Goal: Download file/media: Download file/media

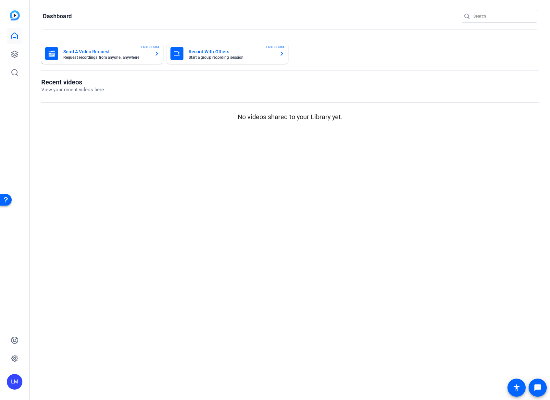
click at [486, 14] on input "Search" at bounding box center [503, 16] width 58 height 8
paste input "2507-11723-CS"
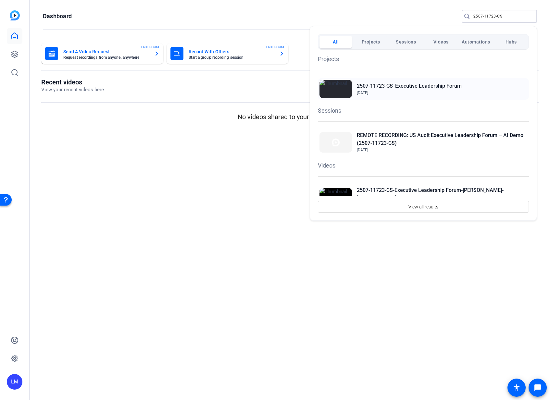
type input "2507-11723-CS"
click at [436, 83] on h2 "2507-11723-CS_Executive Leadership Forum" at bounding box center [409, 86] width 105 height 8
click at [0, 0] on h2 "REMOTE RECORDING: US Audit Executive Leadership Forum – AI Demo (2507-11723-CS)" at bounding box center [0, 0] width 0 height 0
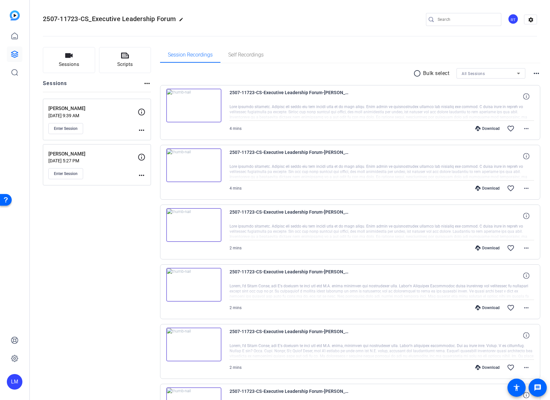
click at [142, 129] on mat-icon "more_horiz" at bounding box center [142, 130] width 8 height 8
click at [147, 140] on span "Edit Session" at bounding box center [158, 140] width 30 height 8
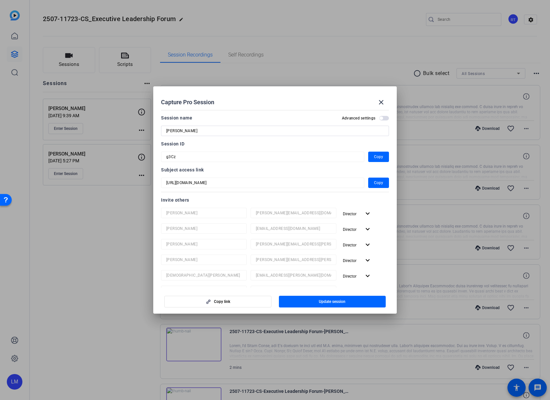
click at [102, 324] on div at bounding box center [275, 200] width 550 height 400
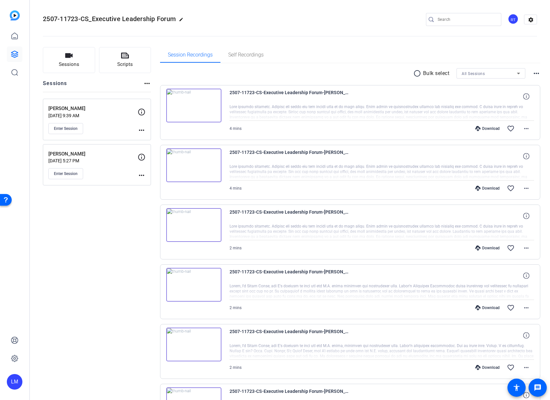
click at [142, 176] on mat-icon "more_horiz" at bounding box center [142, 175] width 8 height 8
click at [153, 185] on span "Edit Session" at bounding box center [158, 185] width 30 height 8
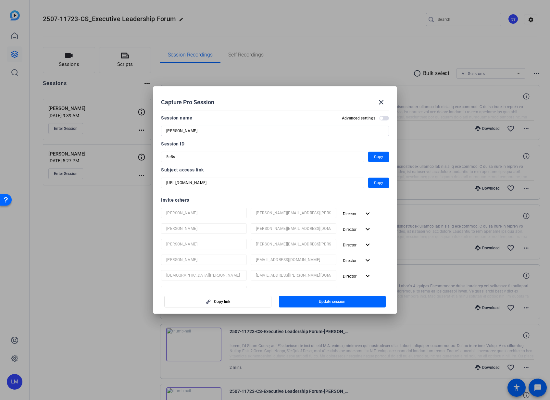
click at [103, 278] on div at bounding box center [275, 200] width 550 height 400
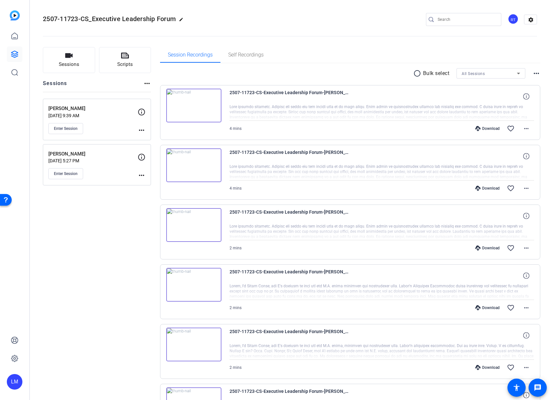
click at [457, 19] on input "Search" at bounding box center [467, 20] width 58 height 8
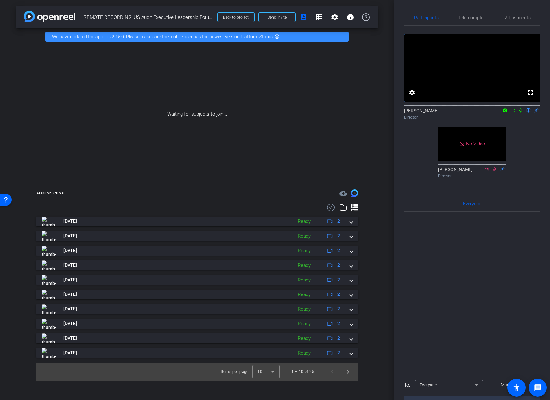
click at [514, 113] on icon at bounding box center [513, 110] width 5 height 5
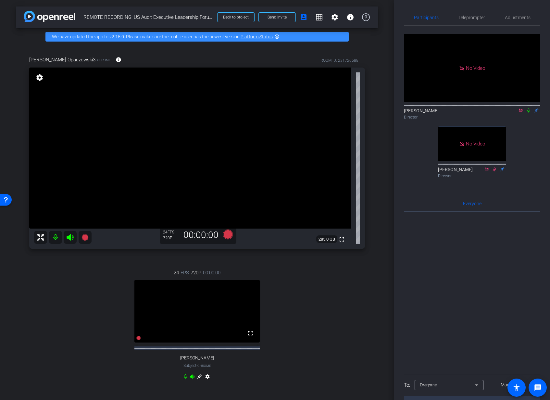
click at [37, 77] on mat-icon "settings" at bounding box center [39, 78] width 9 height 8
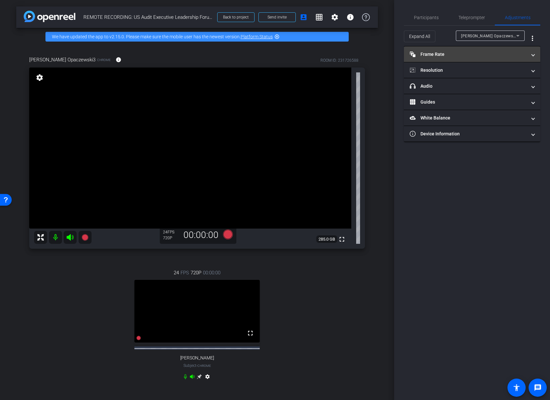
click at [455, 53] on mat-panel-title "Frame Rate Frame Rate" at bounding box center [468, 54] width 117 height 7
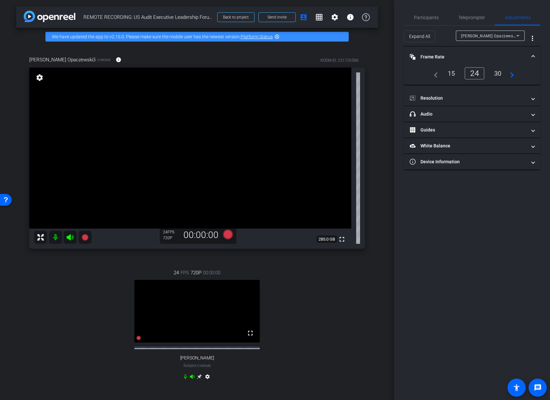
click at [498, 75] on div "30" at bounding box center [497, 73] width 17 height 11
click at [458, 97] on mat-panel-title "Resolution" at bounding box center [468, 98] width 117 height 7
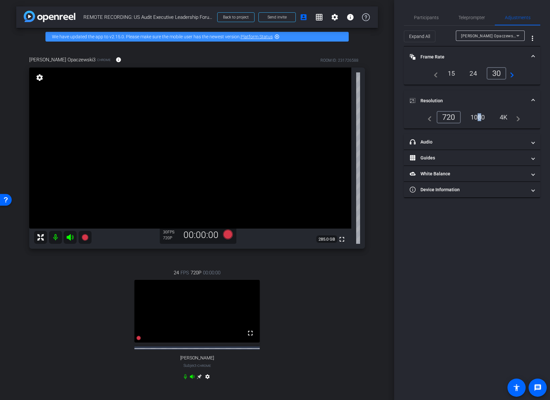
click at [477, 120] on div "1080" at bounding box center [478, 117] width 24 height 11
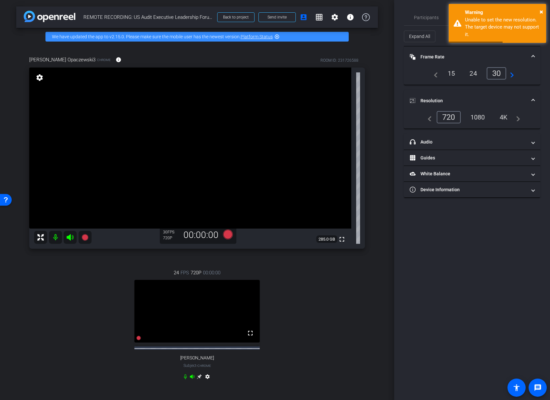
click at [19, 80] on div "[PERSON_NAME] Opaczewski3 Chrome info ROOM ID: 231726588 fullscreen settings 28…" at bounding box center [197, 222] width 362 height 354
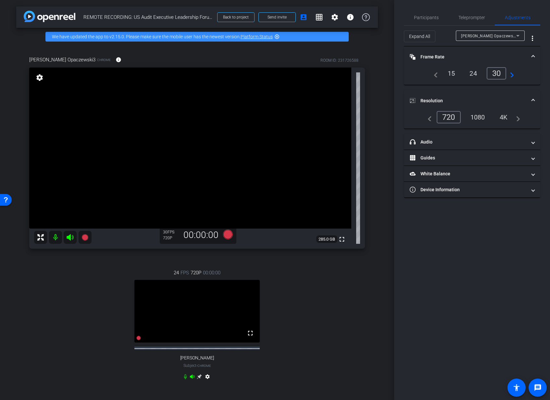
click at [482, 118] on div "1080" at bounding box center [478, 117] width 24 height 11
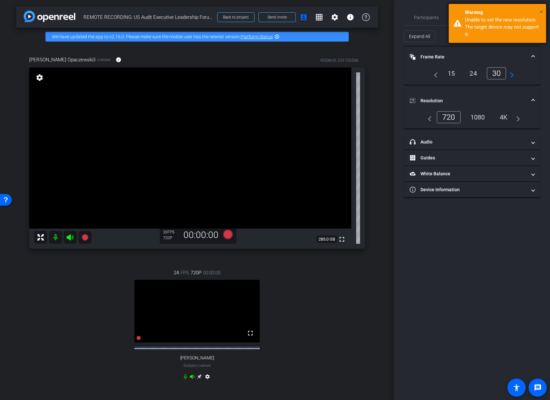
click at [540, 11] on span "×" at bounding box center [542, 12] width 4 height 8
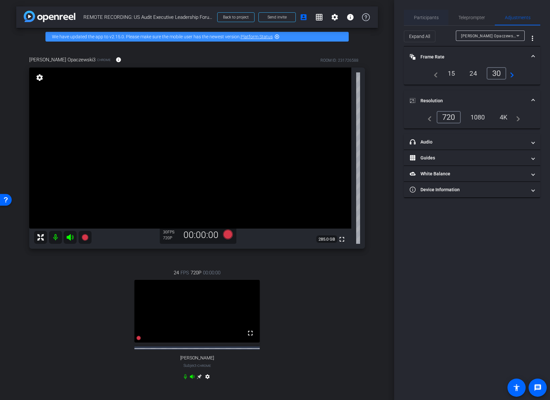
click at [424, 18] on span "Participants" at bounding box center [426, 17] width 25 height 5
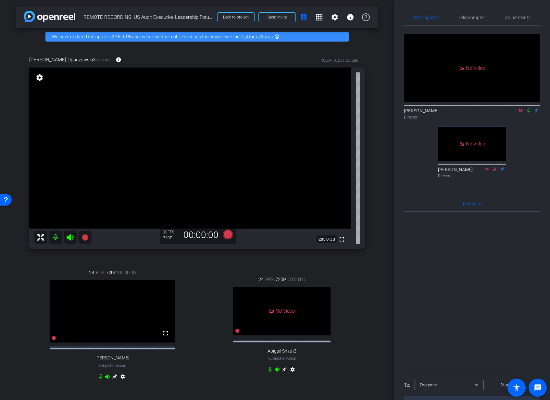
click at [292, 372] on mat-icon "settings" at bounding box center [293, 371] width 8 height 8
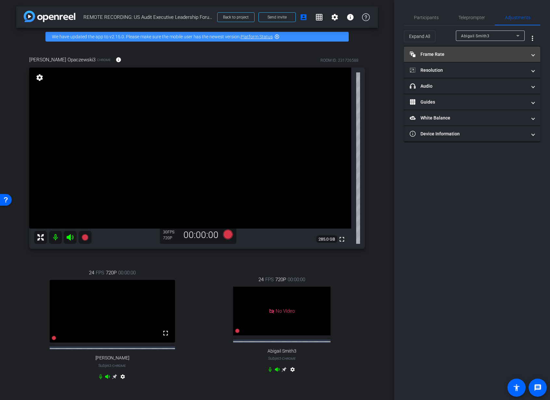
click at [510, 56] on mat-panel-title "Frame Rate Frame Rate" at bounding box center [468, 54] width 117 height 7
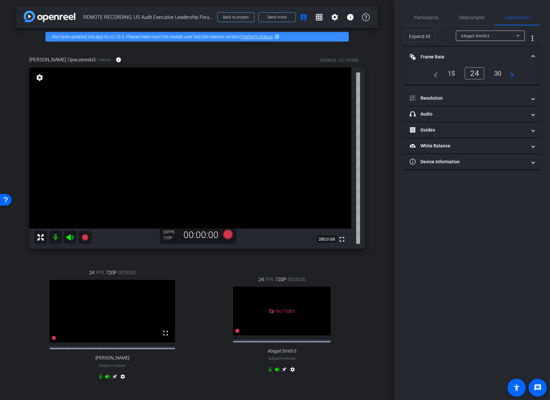
click at [498, 73] on div "30" at bounding box center [497, 73] width 17 height 11
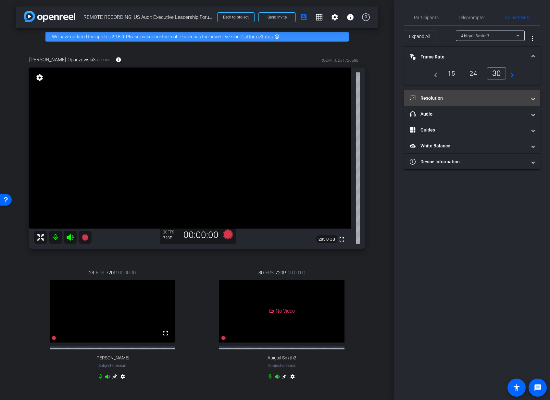
click at [475, 98] on mat-panel-title "Resolution" at bounding box center [468, 98] width 117 height 7
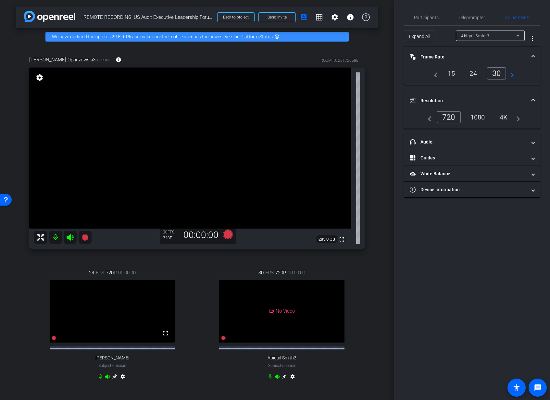
click at [473, 119] on div "1080" at bounding box center [478, 117] width 24 height 11
click at [421, 17] on span "Participants" at bounding box center [426, 17] width 25 height 5
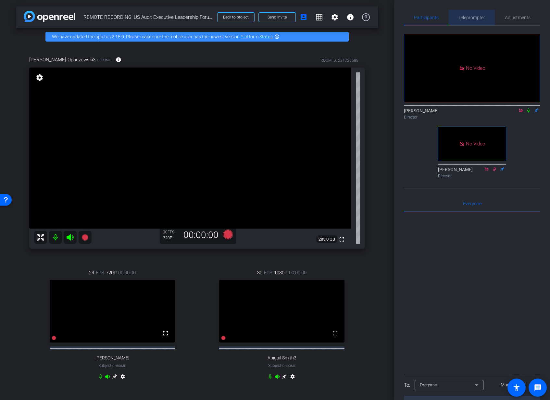
click at [472, 18] on span "Teleprompter" at bounding box center [472, 17] width 27 height 5
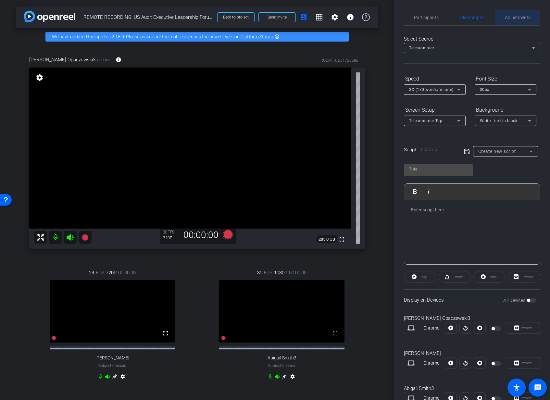
click at [525, 15] on span "Adjustments" at bounding box center [518, 17] width 26 height 5
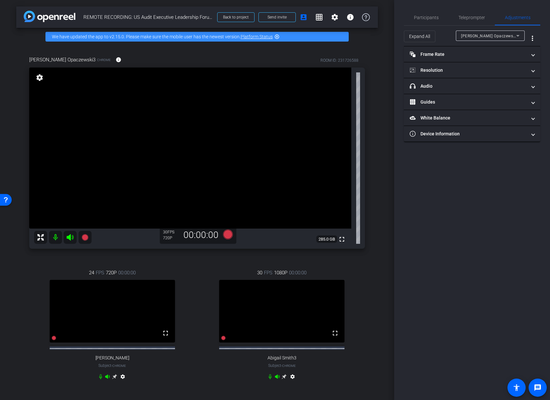
click at [39, 76] on mat-icon "settings" at bounding box center [39, 78] width 9 height 8
click at [293, 382] on mat-icon "settings" at bounding box center [293, 378] width 8 height 8
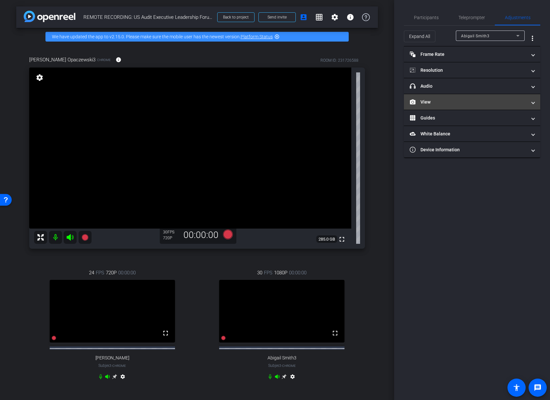
click at [534, 101] on span at bounding box center [533, 102] width 3 height 7
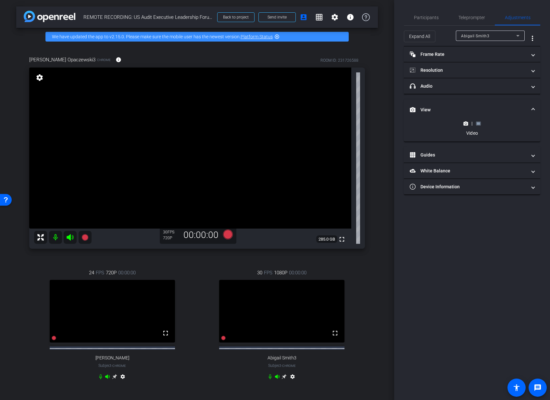
click at [283, 379] on icon at bounding box center [284, 376] width 5 height 5
click at [481, 121] on icon at bounding box center [478, 123] width 5 height 5
click at [477, 123] on rect at bounding box center [479, 123] width 4 height 3
type input "11000"
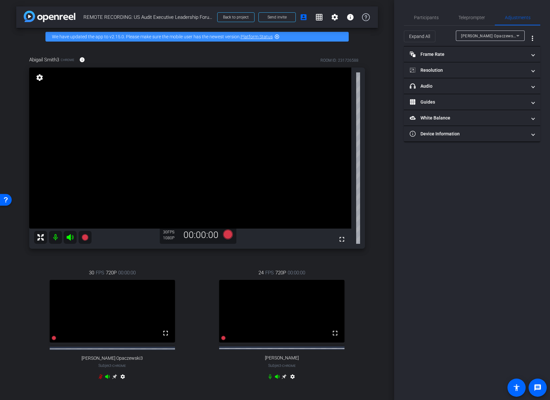
click at [40, 77] on mat-icon "settings" at bounding box center [39, 78] width 9 height 8
click at [121, 381] on mat-icon "settings" at bounding box center [123, 378] width 8 height 8
click at [38, 78] on mat-icon "settings" at bounding box center [39, 78] width 9 height 8
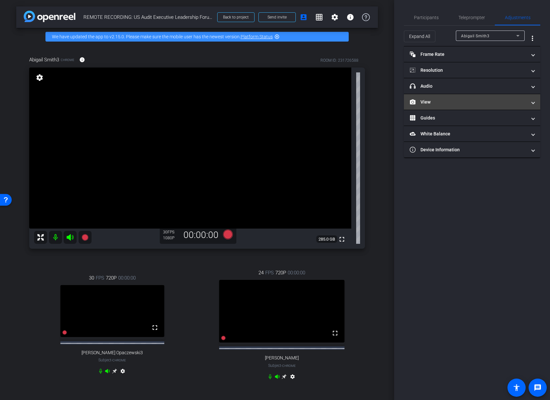
click at [494, 104] on mat-panel-title "View" at bounding box center [468, 102] width 117 height 7
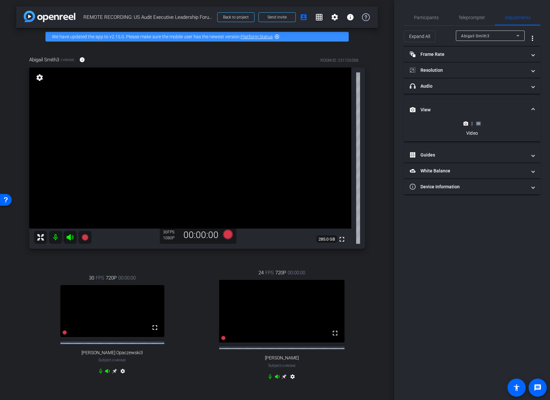
click at [479, 124] on rect at bounding box center [479, 123] width 4 height 3
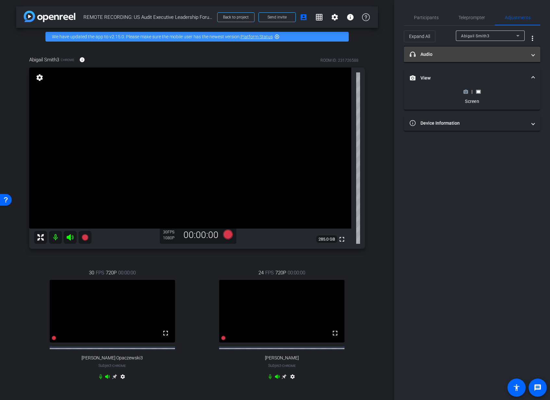
click at [437, 53] on mat-panel-title "headphone icon Audio" at bounding box center [468, 54] width 117 height 7
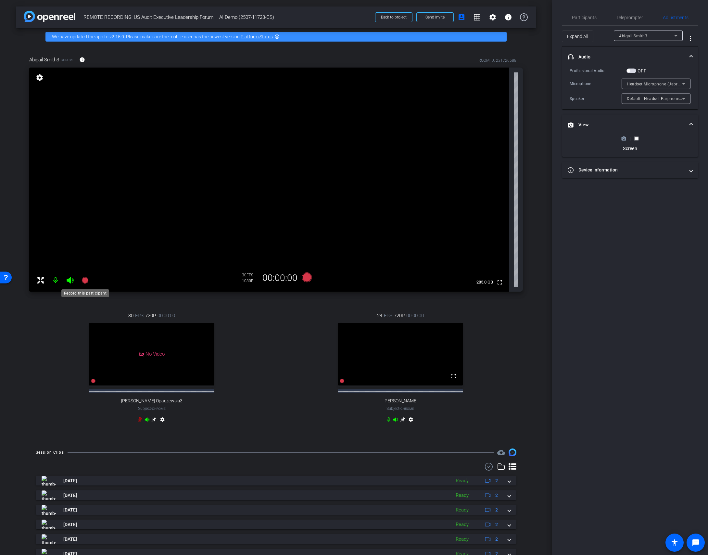
click at [85, 279] on icon at bounding box center [85, 280] width 6 height 6
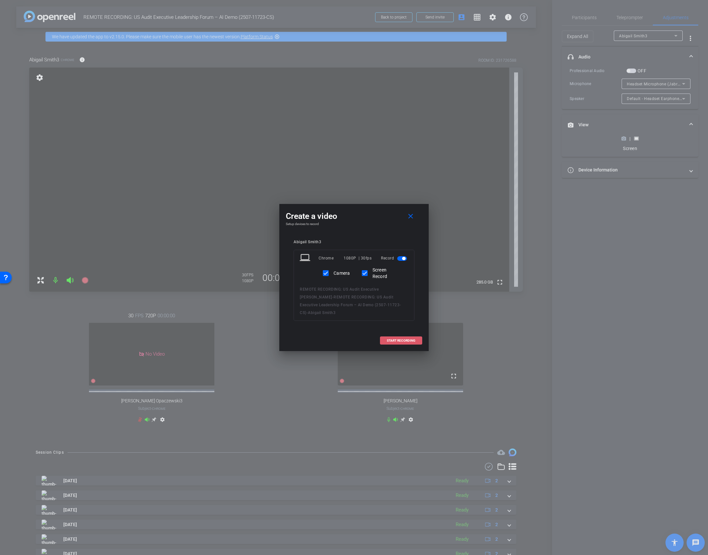
click at [396, 339] on span "START RECORDING" at bounding box center [401, 340] width 29 height 3
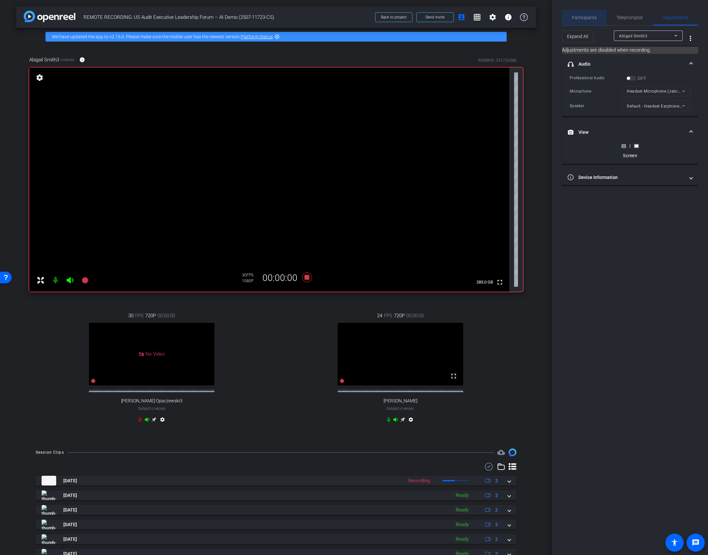
click at [550, 17] on span "Participants" at bounding box center [584, 17] width 25 height 5
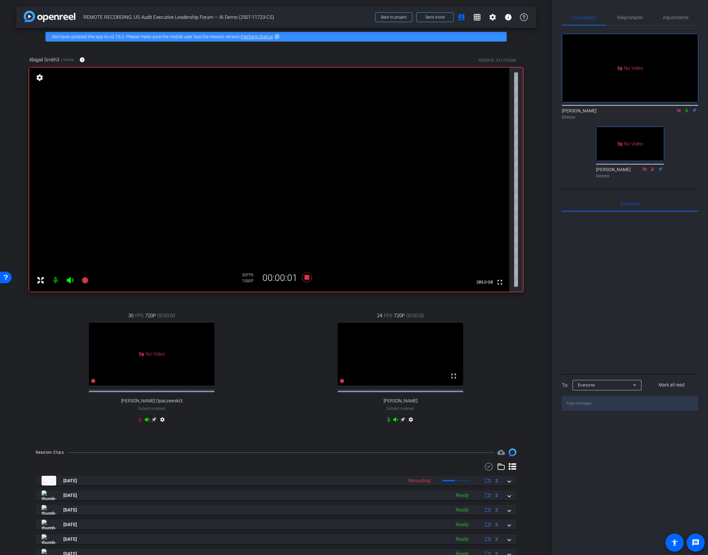
click at [550, 108] on icon at bounding box center [686, 110] width 5 height 5
click at [388, 400] on icon at bounding box center [388, 419] width 5 height 5
click at [550, 108] on icon at bounding box center [686, 110] width 5 height 5
click at [308, 278] on icon at bounding box center [307, 277] width 10 height 10
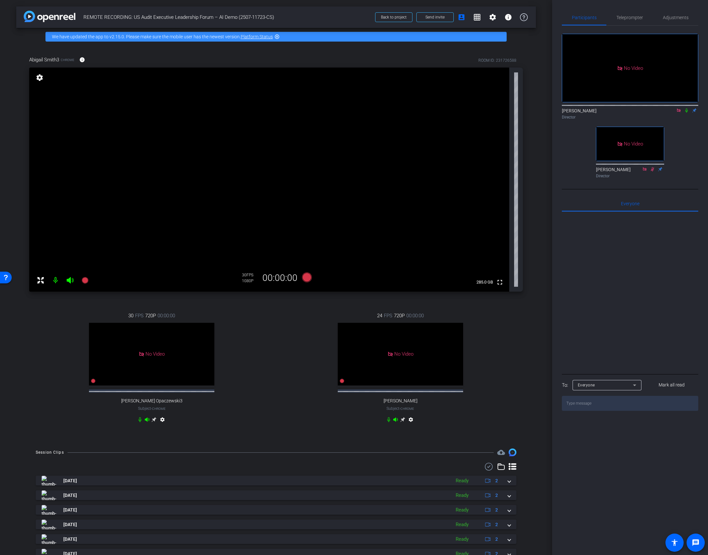
click at [550, 108] on icon at bounding box center [686, 110] width 5 height 5
click at [86, 279] on icon at bounding box center [85, 280] width 6 height 6
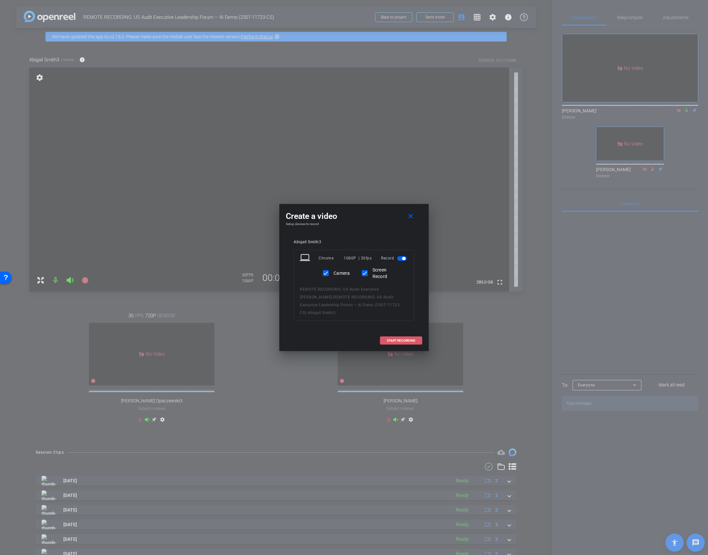
click at [395, 339] on span "START RECORDING" at bounding box center [401, 340] width 29 height 3
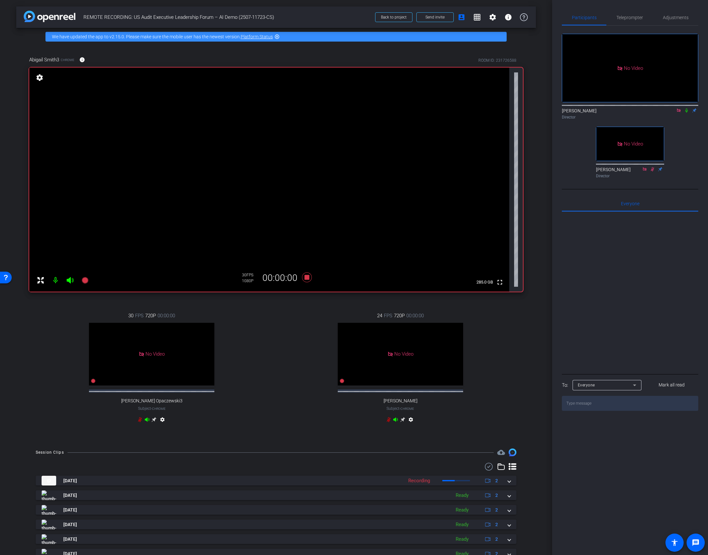
click at [550, 108] on icon at bounding box center [686, 110] width 5 height 5
click at [550, 108] on mat-icon at bounding box center [687, 111] width 8 height 6
click at [309, 275] on icon at bounding box center [307, 277] width 10 height 10
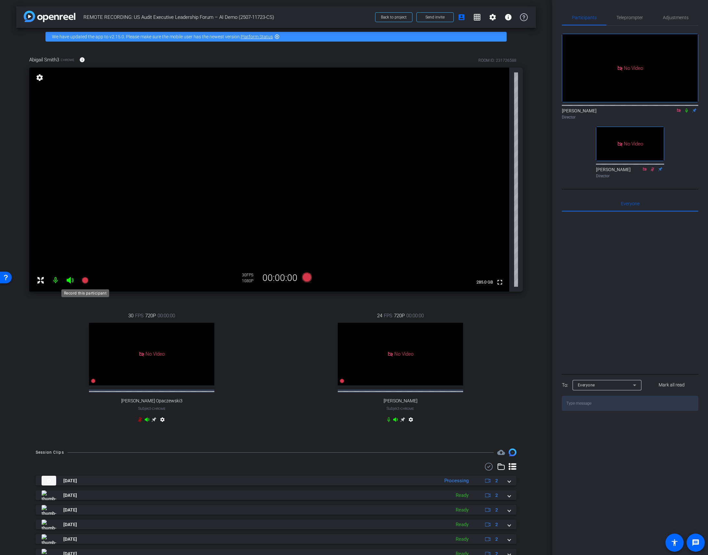
click at [85, 282] on icon at bounding box center [85, 280] width 6 height 6
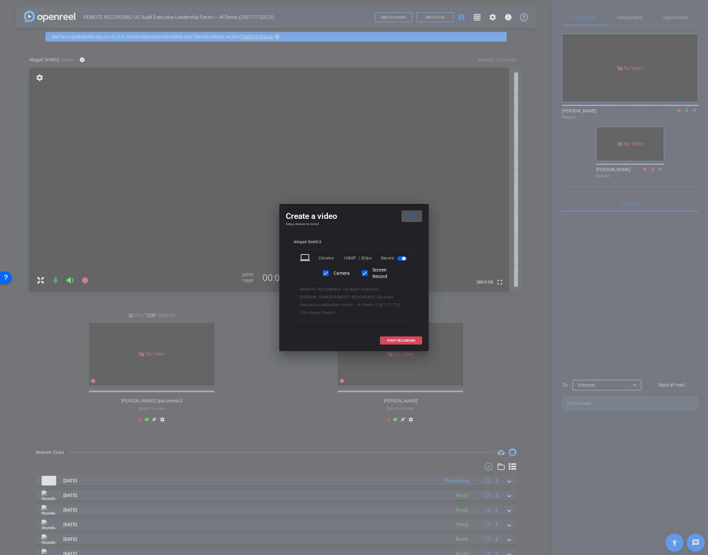
click at [396, 333] on span at bounding box center [401, 341] width 42 height 16
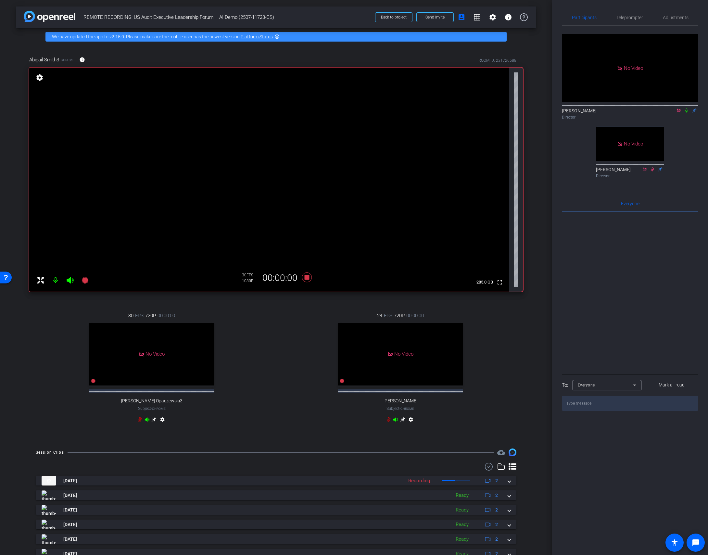
click at [550, 108] on icon at bounding box center [686, 110] width 3 height 4
click at [305, 280] on icon at bounding box center [307, 278] width 16 height 12
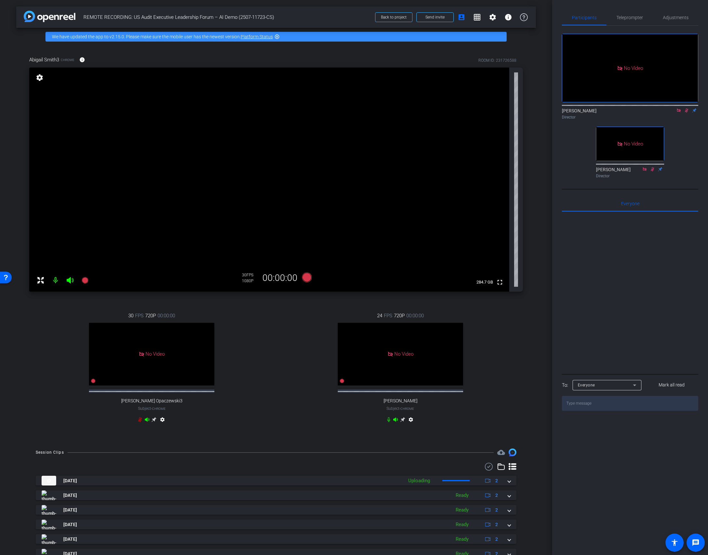
click at [550, 108] on icon at bounding box center [686, 110] width 5 height 5
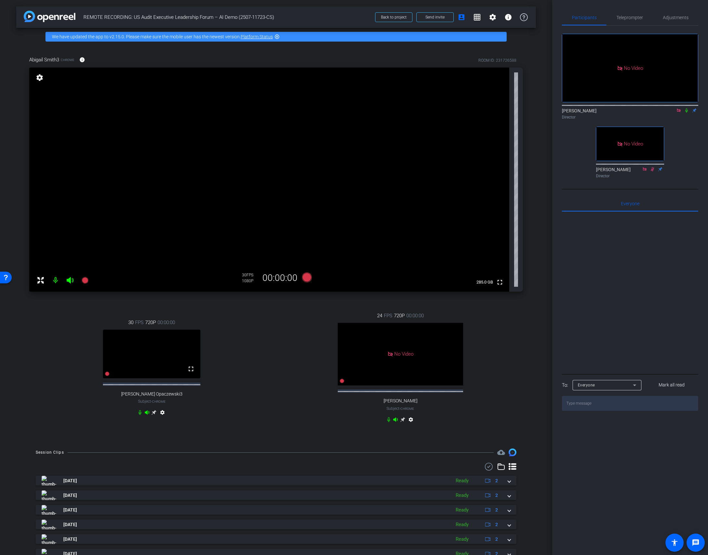
click at [163, 400] on mat-icon "settings" at bounding box center [162, 414] width 8 height 8
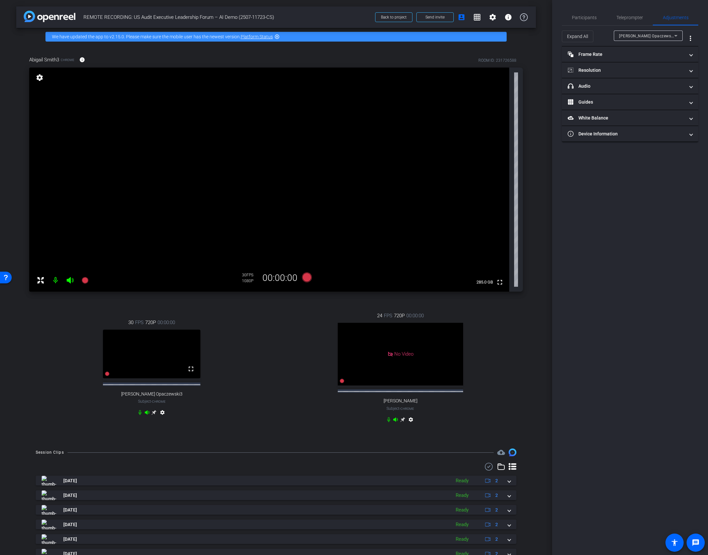
click at [40, 77] on mat-icon "settings" at bounding box center [39, 78] width 9 height 8
click at [164, 400] on mat-icon "settings" at bounding box center [162, 414] width 8 height 8
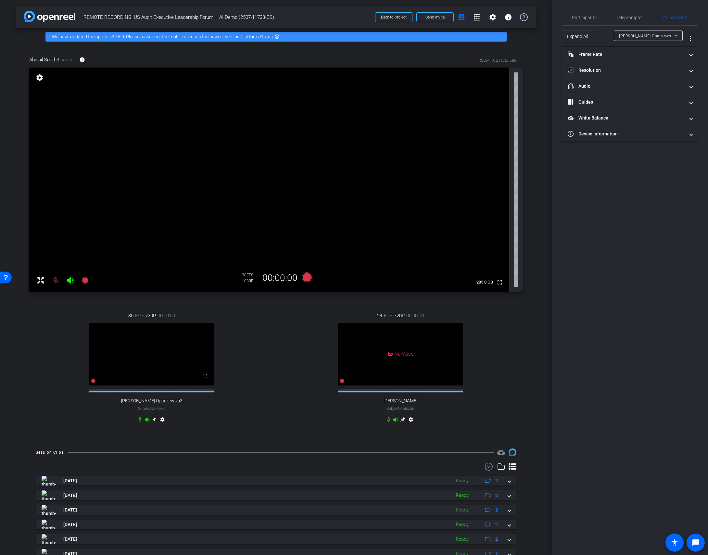
click at [161, 400] on mat-icon "settings" at bounding box center [162, 421] width 8 height 8
click at [153, 400] on icon at bounding box center [153, 419] width 5 height 5
click at [39, 78] on mat-icon "settings" at bounding box center [39, 78] width 9 height 8
click at [413, 400] on mat-icon "settings" at bounding box center [411, 421] width 8 height 8
click at [38, 77] on mat-icon "settings" at bounding box center [39, 78] width 9 height 8
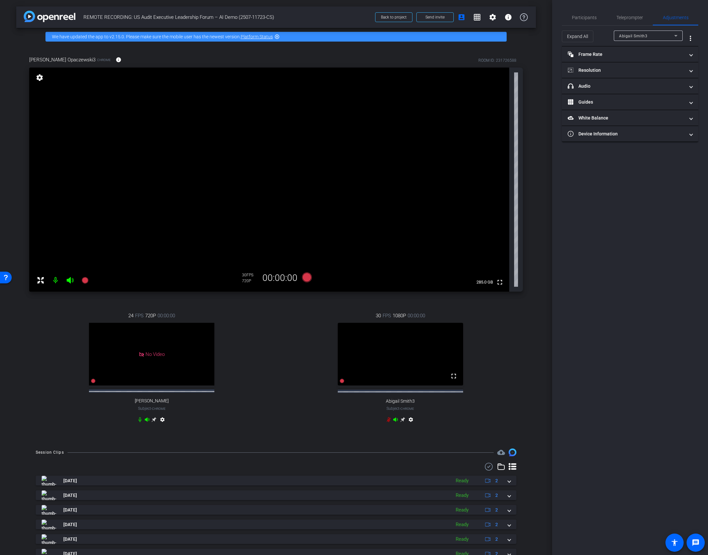
type input "11000"
click at [550, 105] on mat-panel-title "View" at bounding box center [626, 102] width 117 height 7
click at [550, 125] on icon at bounding box center [636, 123] width 5 height 5
click at [550, 19] on span "Participants" at bounding box center [584, 17] width 25 height 5
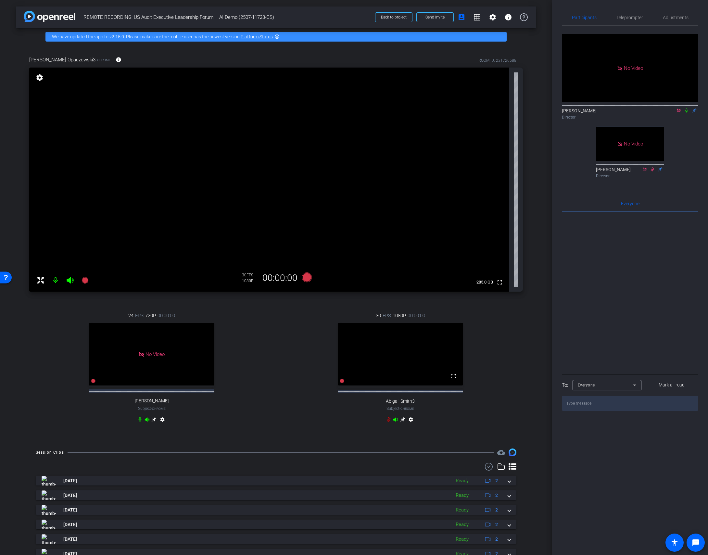
click at [56, 326] on div "24 FPS 720P 00:00:00 No Video [PERSON_NAME] Subject - Chrome settings" at bounding box center [151, 368] width 245 height 134
click at [86, 279] on icon at bounding box center [85, 280] width 6 height 6
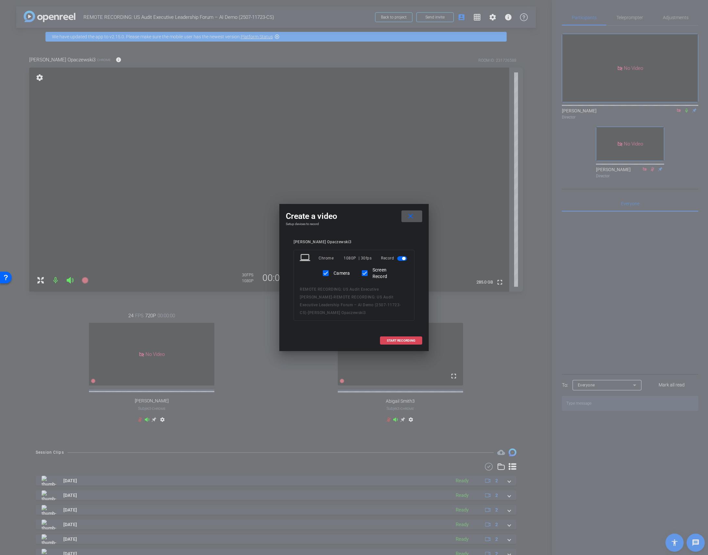
click at [398, 339] on span "START RECORDING" at bounding box center [401, 340] width 29 height 3
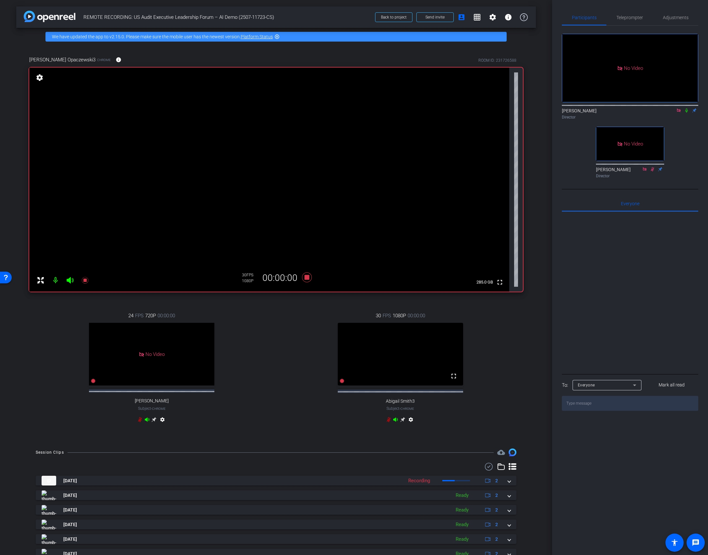
click at [550, 108] on icon at bounding box center [686, 110] width 5 height 5
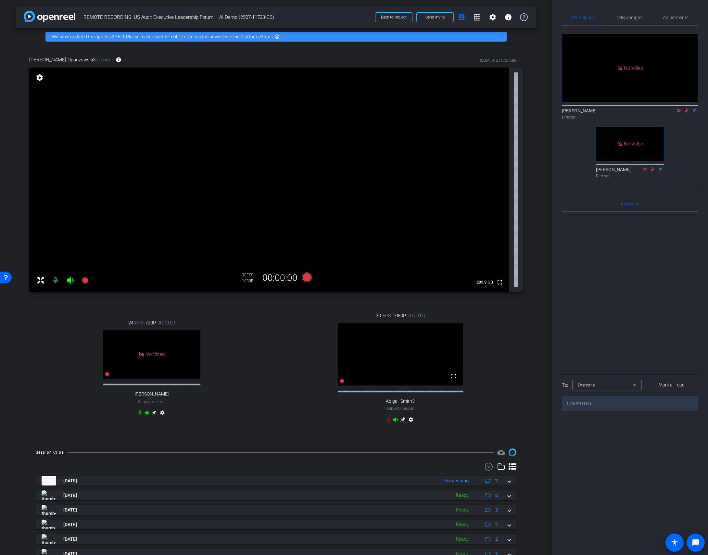
click at [550, 108] on icon at bounding box center [686, 110] width 5 height 5
click at [83, 282] on icon at bounding box center [85, 280] width 6 height 6
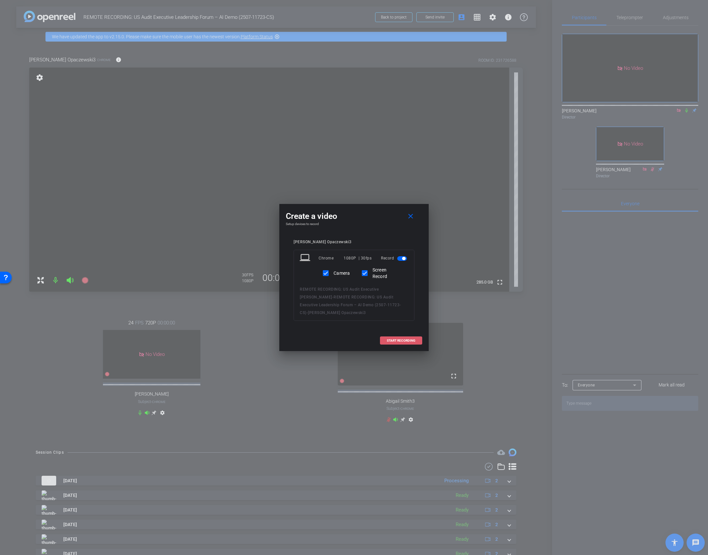
click at [396, 339] on span "START RECORDING" at bounding box center [401, 340] width 29 height 3
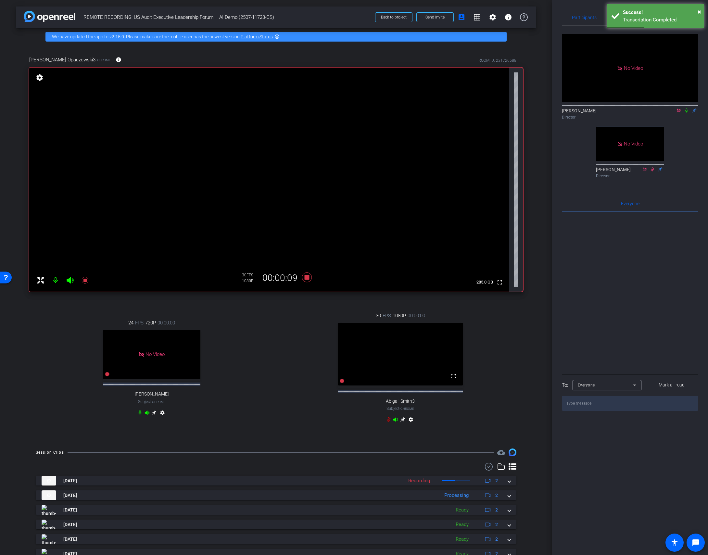
click at [550, 108] on icon at bounding box center [686, 110] width 3 height 4
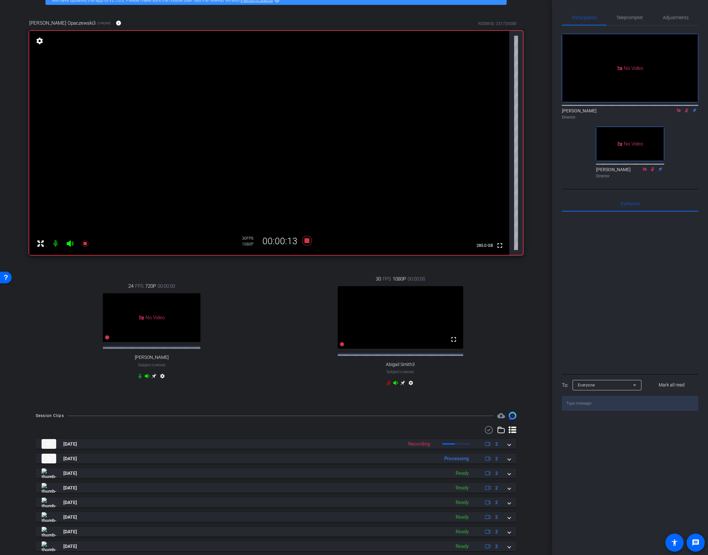
scroll to position [38, 0]
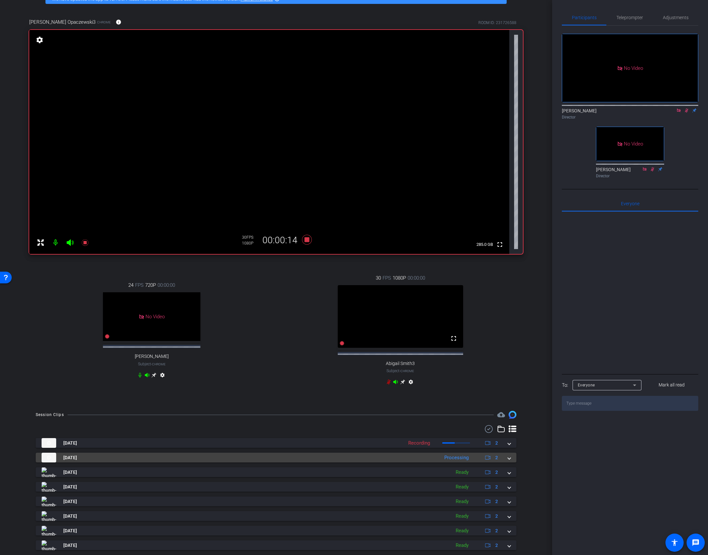
click at [510, 400] on span at bounding box center [509, 457] width 3 height 7
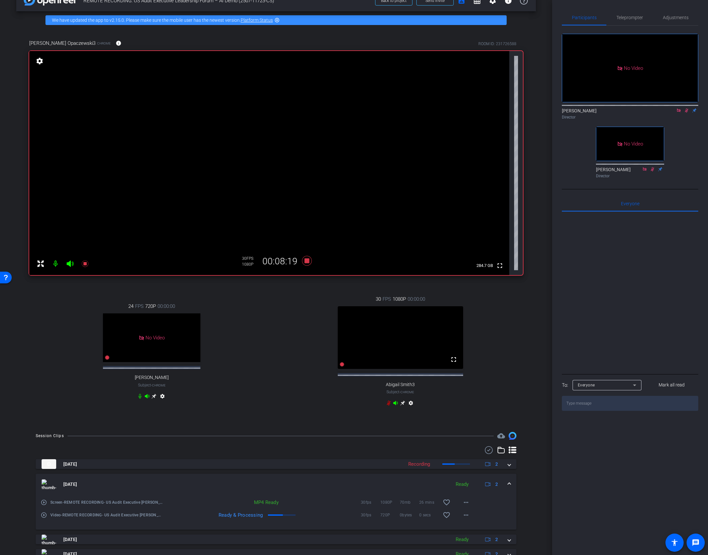
scroll to position [0, 0]
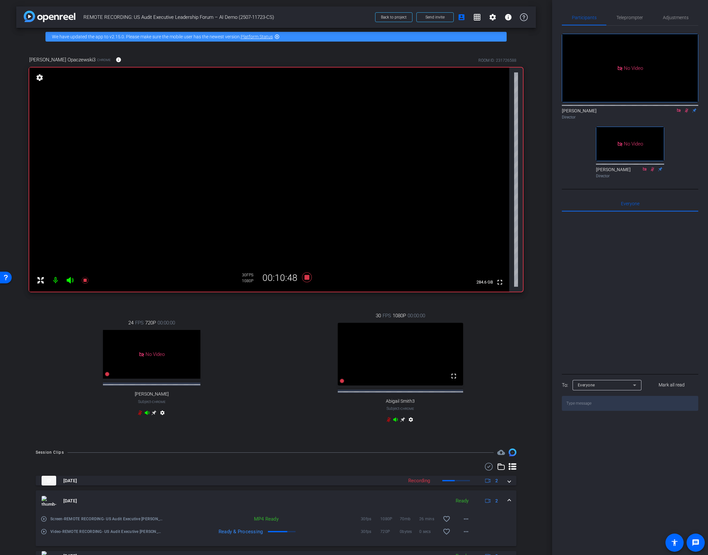
click at [550, 115] on div "Participants Teleprompter Adjustments No Video [PERSON_NAME] Director No Video …" at bounding box center [630, 277] width 156 height 555
click at [550, 108] on mat-icon at bounding box center [687, 111] width 8 height 6
click at [310, 279] on icon at bounding box center [307, 278] width 16 height 12
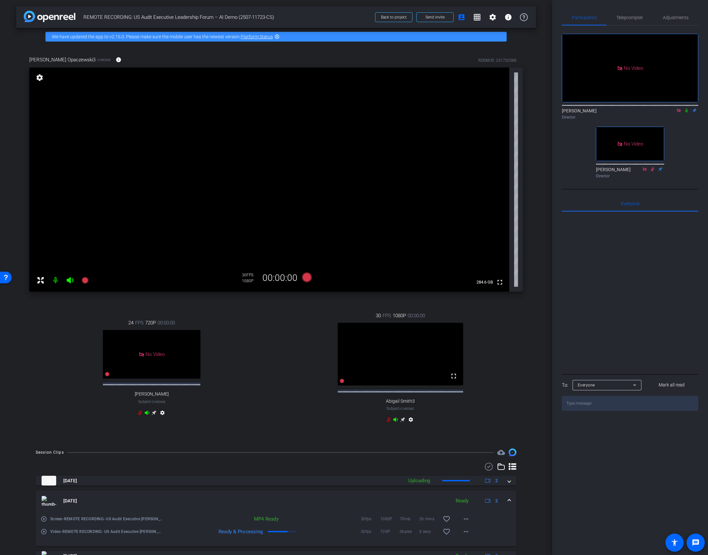
click at [550, 108] on icon at bounding box center [686, 110] width 5 height 5
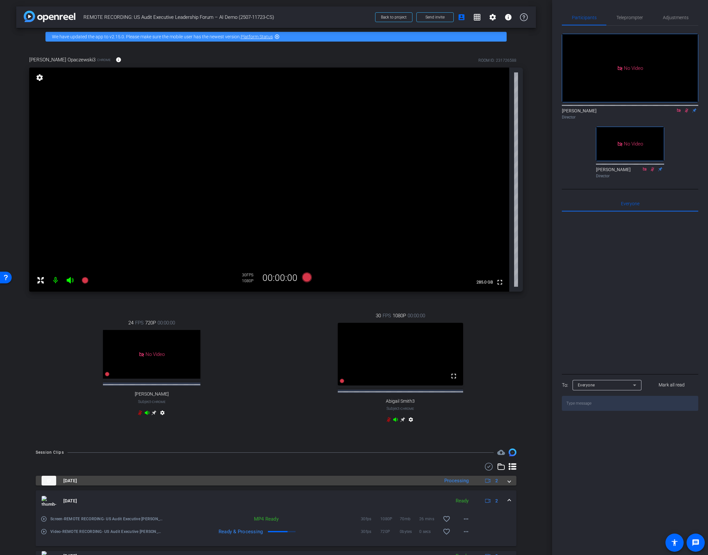
click at [510, 400] on span at bounding box center [509, 480] width 3 height 7
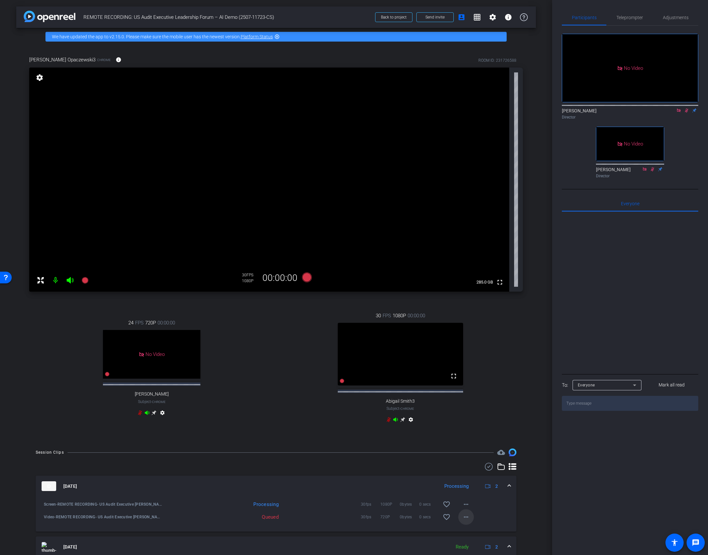
click at [465, 400] on mat-icon "more_horiz" at bounding box center [466, 517] width 8 height 8
click at [532, 400] on div at bounding box center [354, 277] width 708 height 555
click at [466, 400] on mat-icon "more_horiz" at bounding box center [466, 504] width 8 height 8
click at [529, 400] on div at bounding box center [354, 277] width 708 height 555
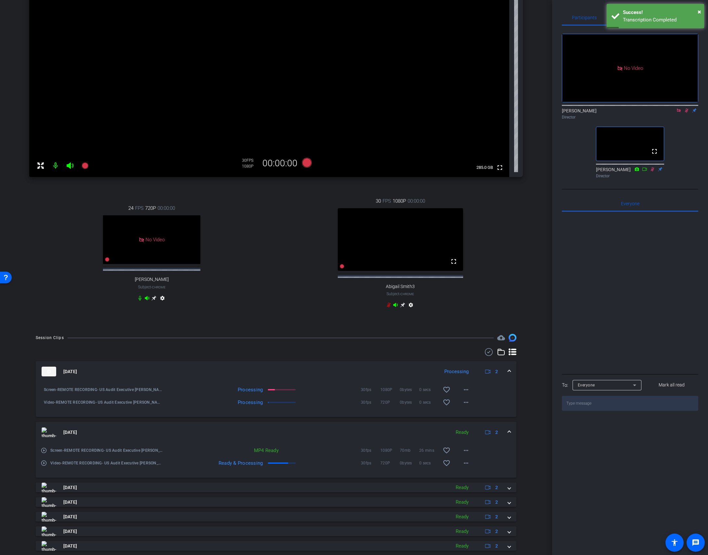
scroll to position [183, 0]
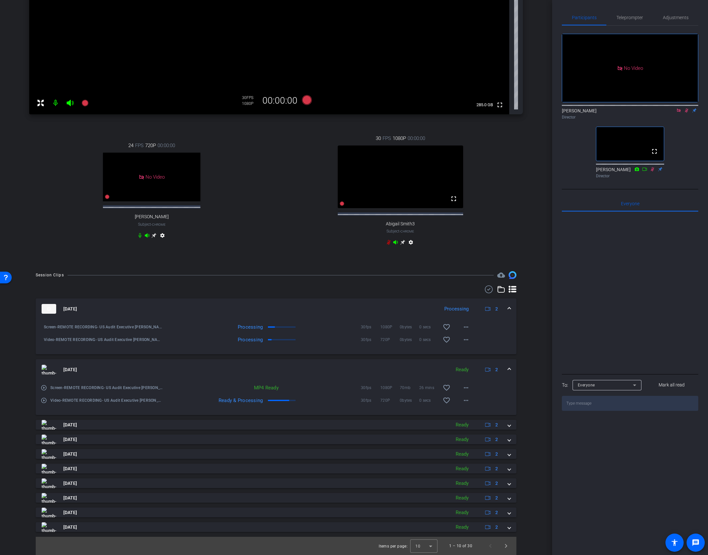
click at [550, 108] on icon at bounding box center [687, 110] width 4 height 4
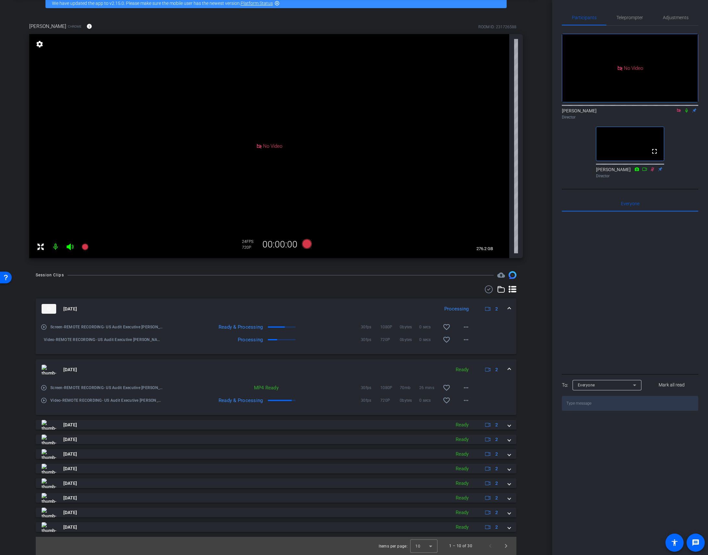
scroll to position [0, 0]
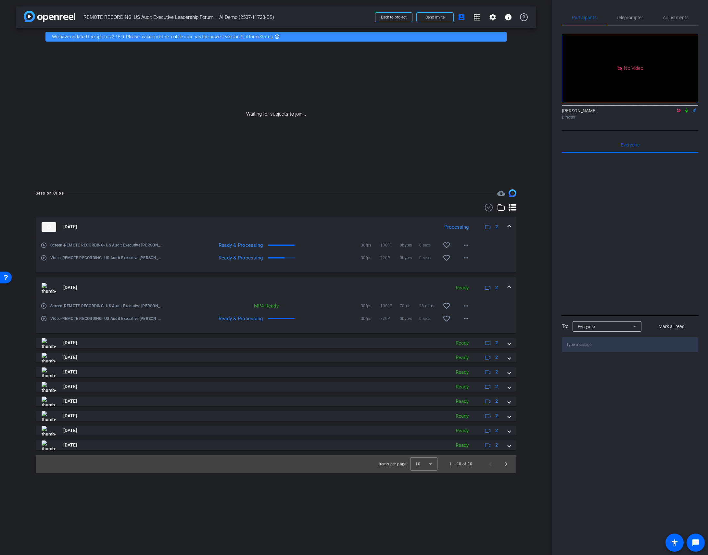
click at [550, 108] on icon at bounding box center [686, 110] width 5 height 5
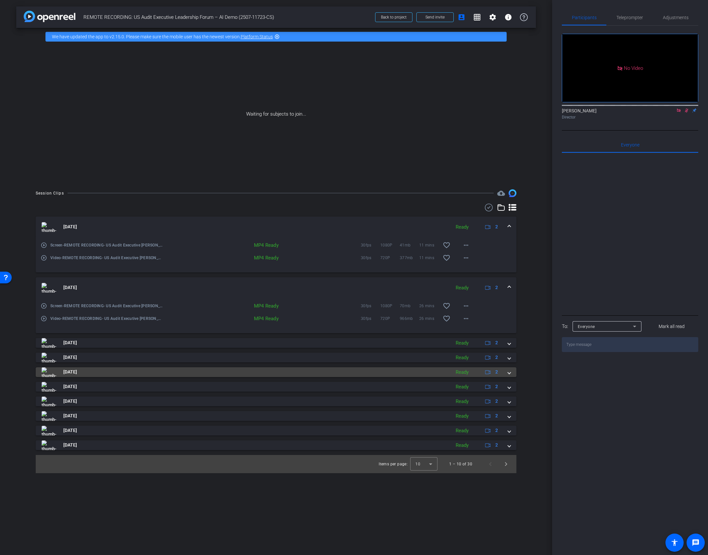
click at [510, 373] on span at bounding box center [509, 372] width 3 height 7
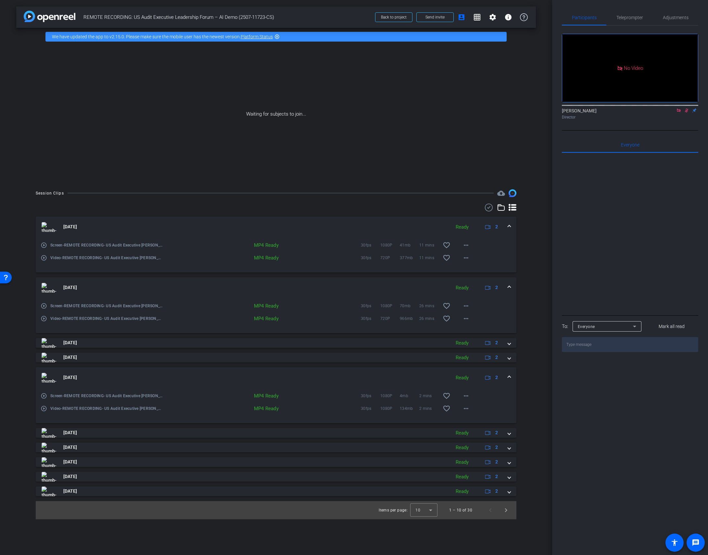
click at [509, 287] on span at bounding box center [509, 287] width 3 height 7
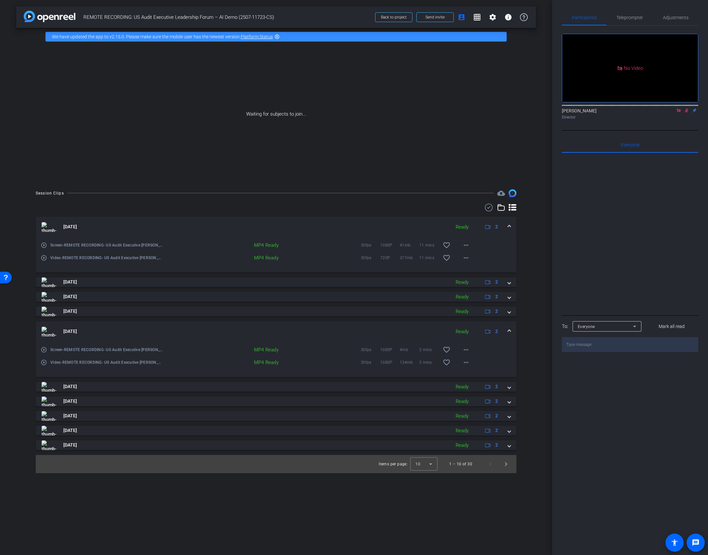
click at [511, 226] on mat-expansion-panel-header "[DATE] Ready 2" at bounding box center [276, 227] width 481 height 21
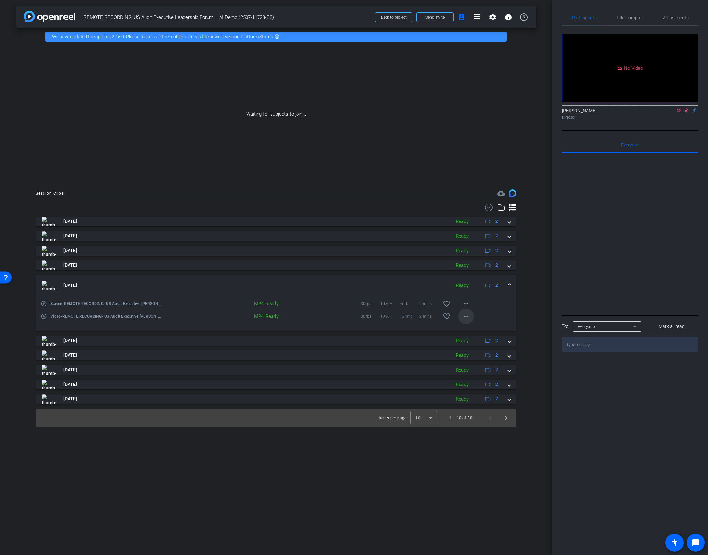
click at [461, 318] on span at bounding box center [466, 317] width 16 height 16
click at [478, 347] on span "Download MP4" at bounding box center [482, 346] width 39 height 8
click at [468, 303] on mat-icon "more_horiz" at bounding box center [466, 304] width 8 height 8
click at [488, 333] on span "Download MP4" at bounding box center [482, 333] width 39 height 8
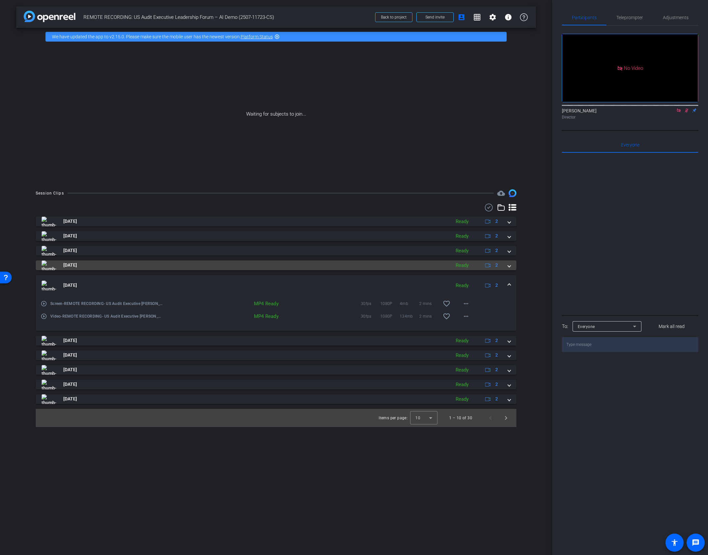
click at [509, 265] on span at bounding box center [509, 265] width 3 height 7
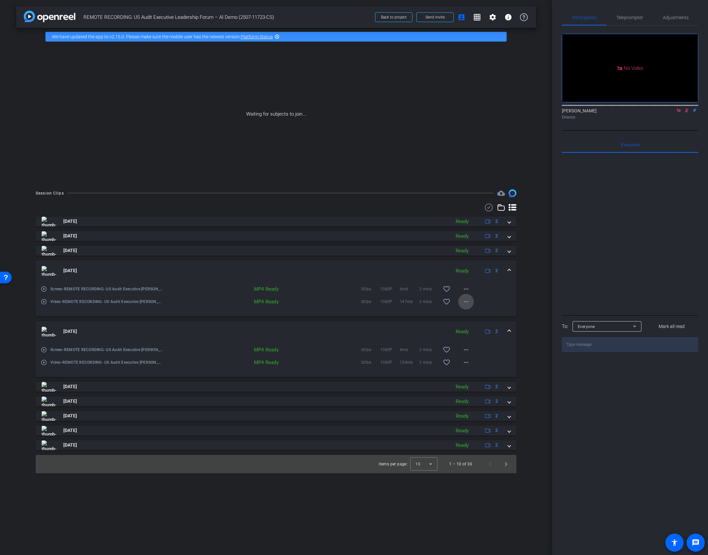
click at [466, 303] on mat-icon "more_horiz" at bounding box center [466, 302] width 8 height 8
click at [491, 333] on span "Download MP4" at bounding box center [482, 331] width 39 height 8
click at [465, 289] on mat-icon "more_horiz" at bounding box center [466, 289] width 8 height 8
click at [486, 318] on span "Download MP4" at bounding box center [482, 319] width 39 height 8
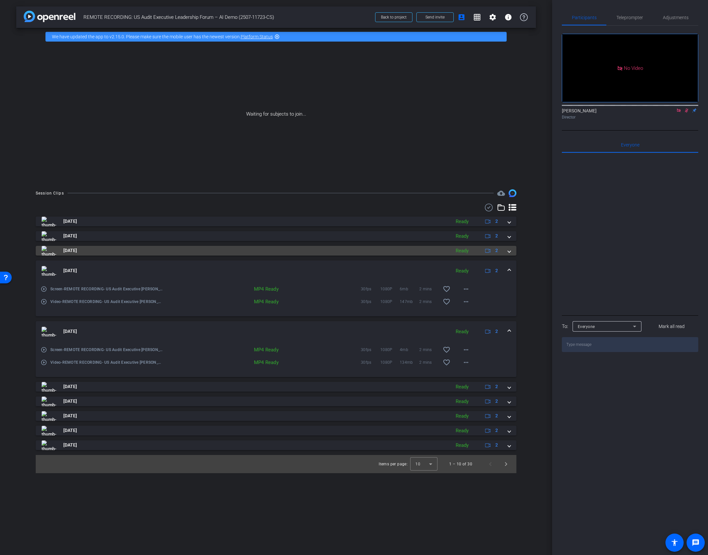
click at [510, 252] on span at bounding box center [509, 250] width 3 height 7
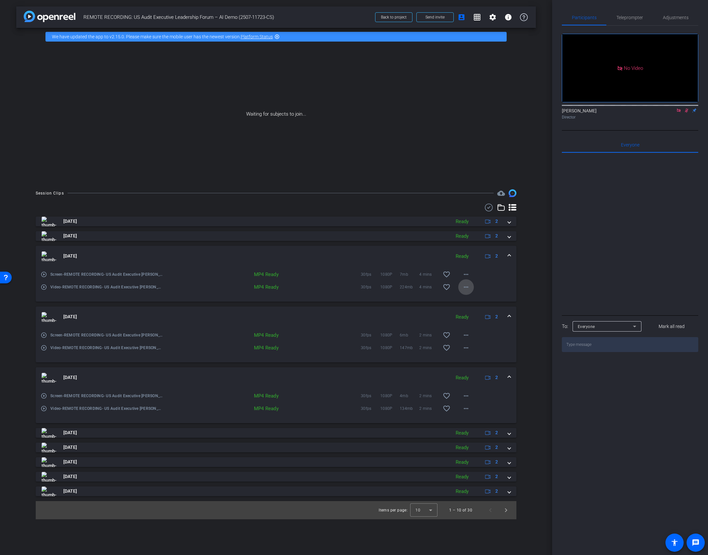
click at [462, 291] on mat-icon "more_horiz" at bounding box center [466, 287] width 8 height 8
click at [491, 319] on span "Download MP4" at bounding box center [482, 317] width 39 height 8
click at [468, 275] on mat-icon "more_horiz" at bounding box center [466, 275] width 8 height 8
click at [487, 304] on span "Download MP4" at bounding box center [482, 304] width 39 height 8
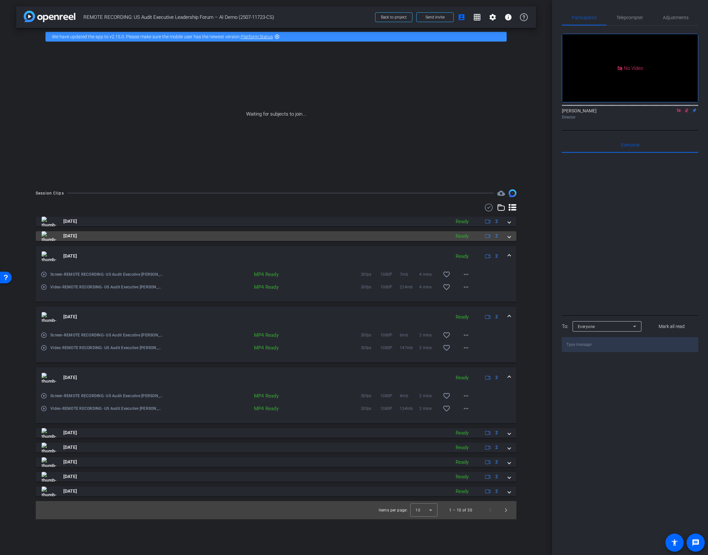
click at [507, 238] on div "[DATE] Ready 2" at bounding box center [275, 236] width 466 height 10
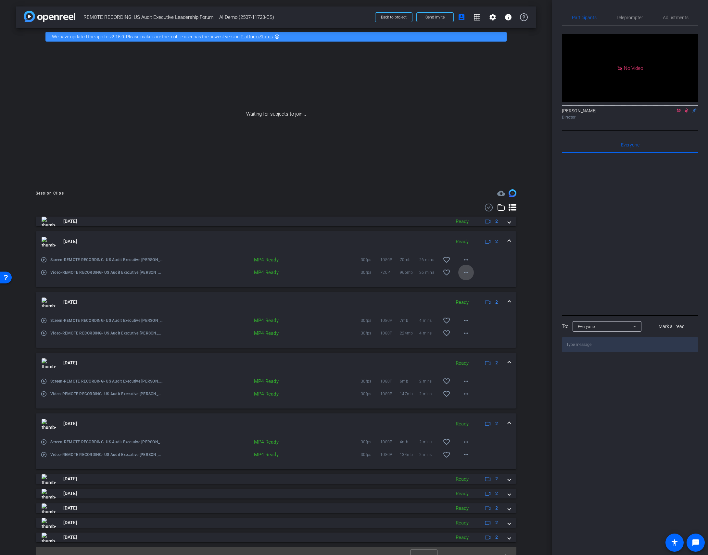
click at [466, 272] on mat-icon "more_horiz" at bounding box center [466, 273] width 8 height 8
click at [493, 302] on span "Download MP4" at bounding box center [482, 302] width 39 height 8
click at [469, 260] on mat-icon "more_horiz" at bounding box center [466, 260] width 8 height 8
click at [493, 288] on span "Download MP4" at bounding box center [482, 289] width 39 height 8
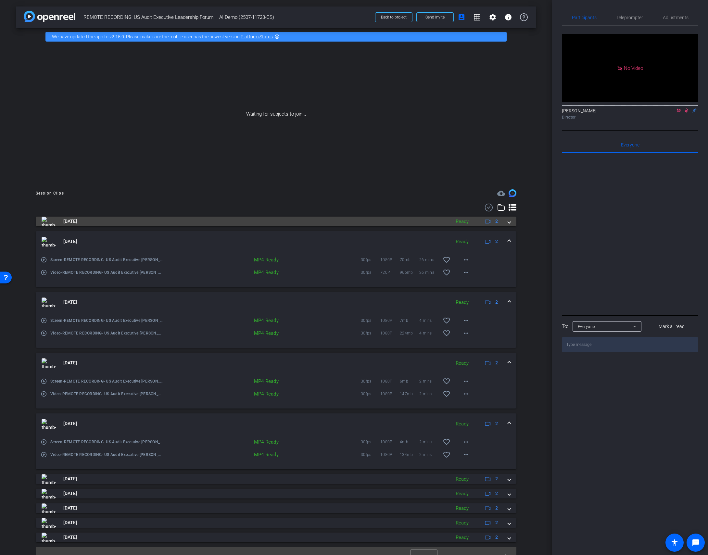
click at [510, 222] on span at bounding box center [509, 221] width 3 height 7
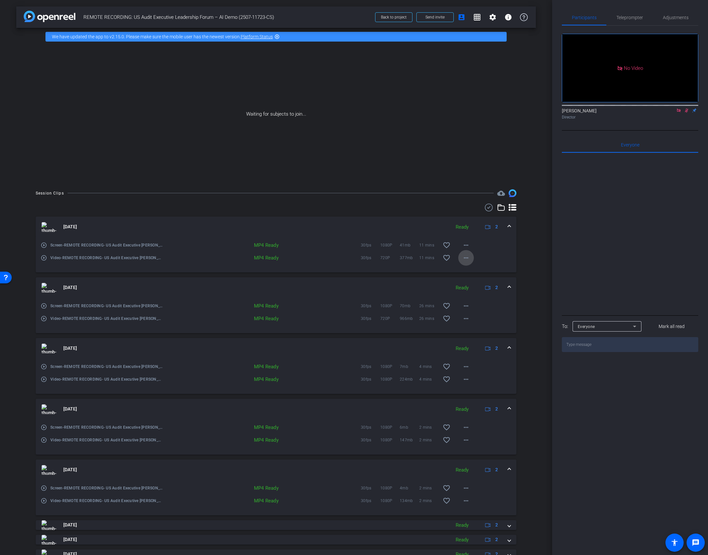
click at [465, 257] on mat-icon "more_horiz" at bounding box center [466, 258] width 8 height 8
drag, startPoint x: 493, startPoint y: 289, endPoint x: 525, endPoint y: 272, distance: 37.0
click at [525, 272] on div "Download Original Share Original Download MP4 Share MP4 Play MP4 (HQ) Extract A…" at bounding box center [354, 277] width 708 height 555
click at [529, 272] on div at bounding box center [354, 277] width 708 height 555
click at [467, 258] on mat-icon "more_horiz" at bounding box center [466, 258] width 8 height 8
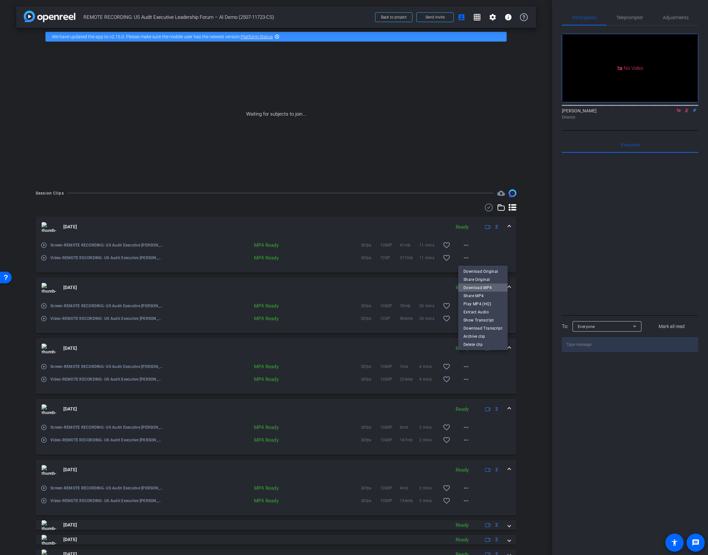
click at [497, 286] on span "Download MP4" at bounding box center [482, 288] width 39 height 8
click at [468, 245] on mat-icon "more_horiz" at bounding box center [466, 245] width 8 height 8
click at [491, 275] on span "Download MP4" at bounding box center [482, 275] width 39 height 8
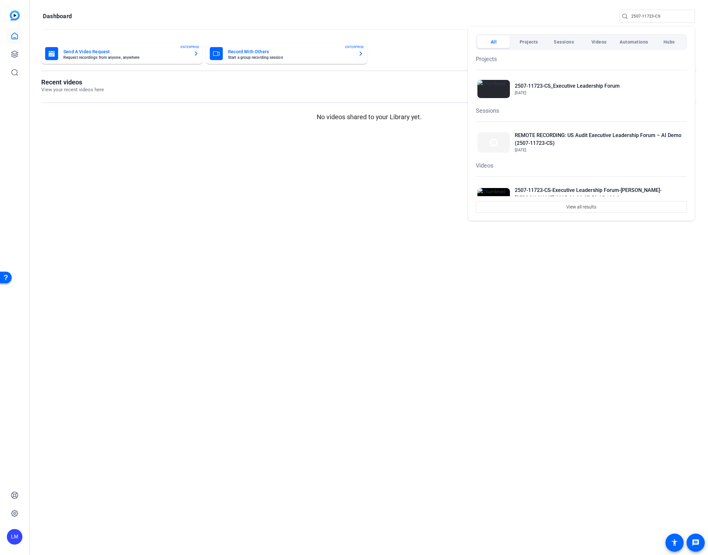
click at [6, 158] on div at bounding box center [354, 277] width 708 height 555
